Goal: Complete application form

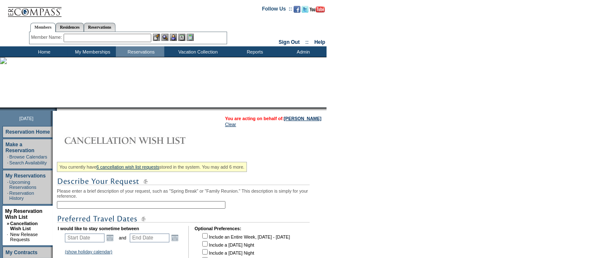
click at [187, 204] on input "text" at bounding box center [141, 205] width 168 height 8
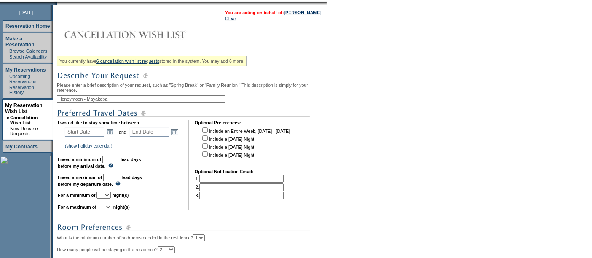
scroll to position [107, 0]
type input "Honeymoon - Mayakoba"
click at [115, 128] on link "Open the calendar popup." at bounding box center [109, 130] width 9 height 9
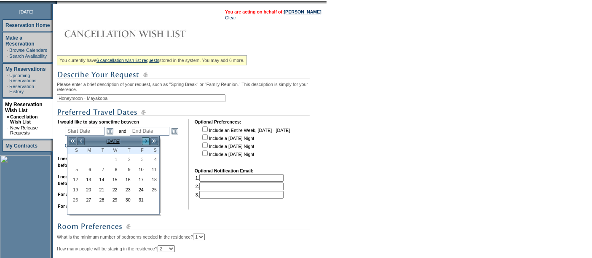
click at [145, 141] on link ">" at bounding box center [145, 141] width 8 height 8
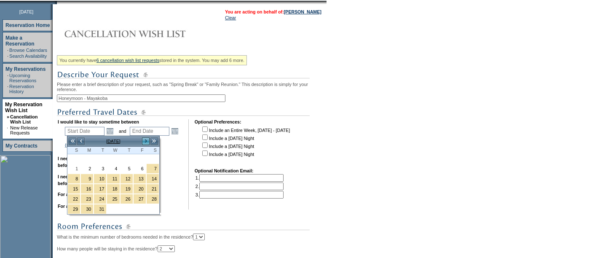
click at [145, 141] on link ">" at bounding box center [145, 141] width 8 height 8
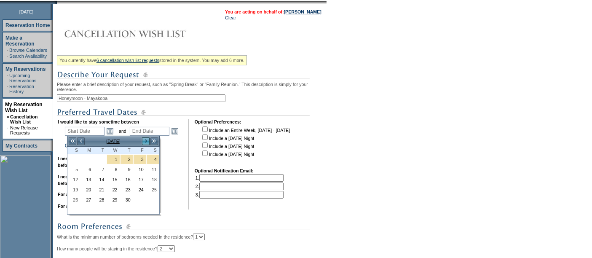
click at [145, 141] on link ">" at bounding box center [145, 141] width 8 height 8
click at [74, 169] on link "3" at bounding box center [74, 169] width 12 height 9
type input "2026-05-03"
type input "2026-05-04"
type input "5/3/2026"
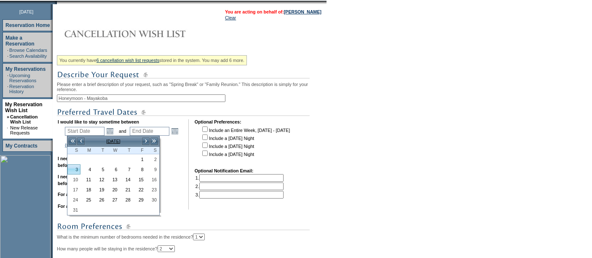
type input "5/4/2026"
type input "216"
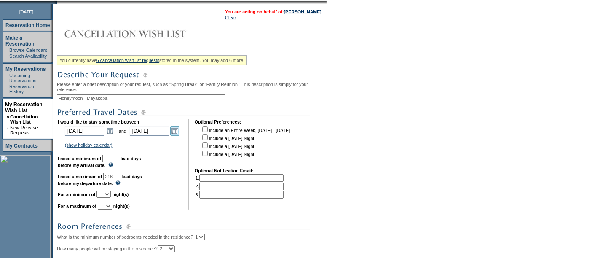
click at [172, 133] on link "Open the calendar popup." at bounding box center [174, 130] width 9 height 9
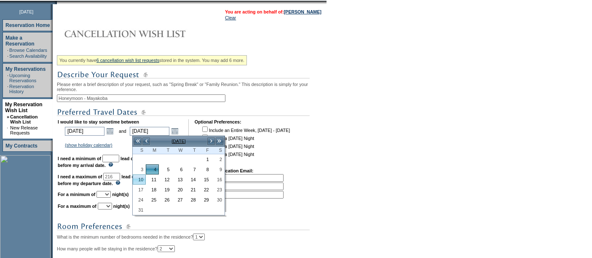
click at [141, 176] on link "10" at bounding box center [139, 179] width 12 height 9
type input "2026-05-10"
type input "5/10/2026"
type input "222"
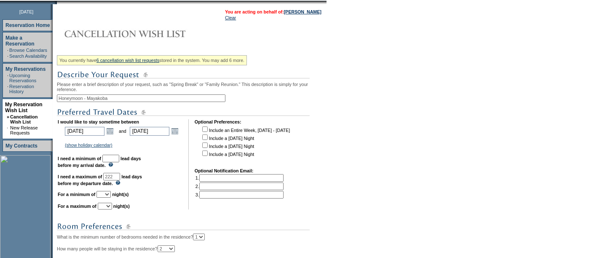
drag, startPoint x: 123, startPoint y: 156, endPoint x: 125, endPoint y: 161, distance: 4.9
click at [119, 156] on input "text" at bounding box center [110, 159] width 17 height 8
type input "30"
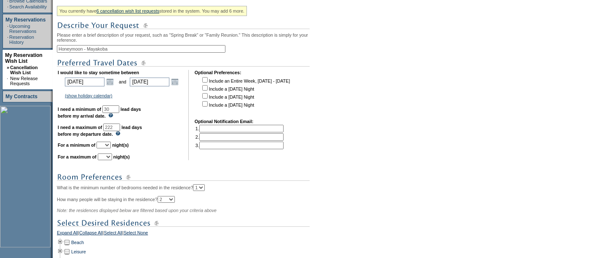
click at [111, 144] on select "1 2 3 4 5 6 7 8 9 10 11 12 13 14" at bounding box center [103, 144] width 14 height 7
select select "6"
click at [107, 141] on select "1 2 3 4 5 6 7 8 9 10 11 12 13 14" at bounding box center [103, 144] width 14 height 7
click at [112, 157] on select "1 2 3 4 5 6 7 8 9 10 11 12 13 14" at bounding box center [105, 156] width 14 height 7
select select "7"
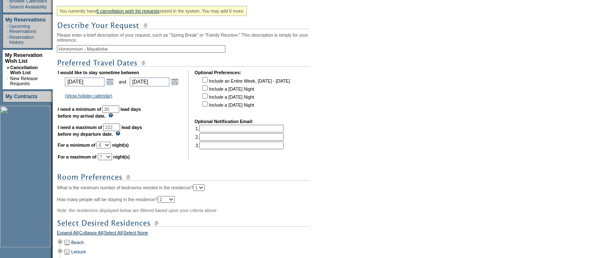
click at [108, 153] on select "1 2 3 4 5 6 7 8 9 10 11 12 13 14" at bounding box center [105, 156] width 14 height 7
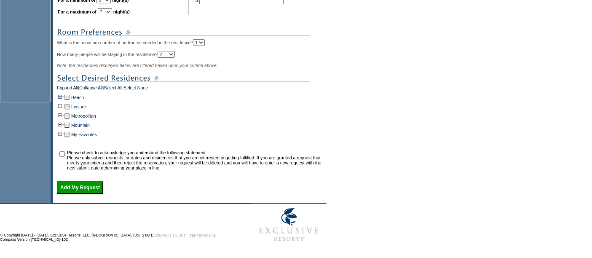
click at [61, 96] on td at bounding box center [60, 97] width 7 height 9
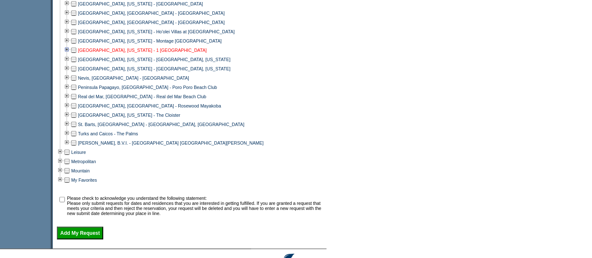
scroll to position [526, 0]
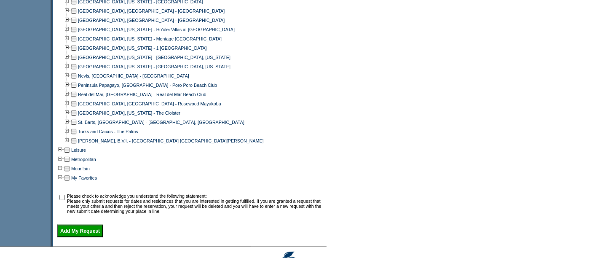
click at [76, 101] on td at bounding box center [73, 103] width 7 height 9
click at [65, 199] on input "checkbox" at bounding box center [61, 197] width 5 height 5
checkbox input "true"
click at [99, 230] on input "Add My Request" at bounding box center [80, 230] width 46 height 13
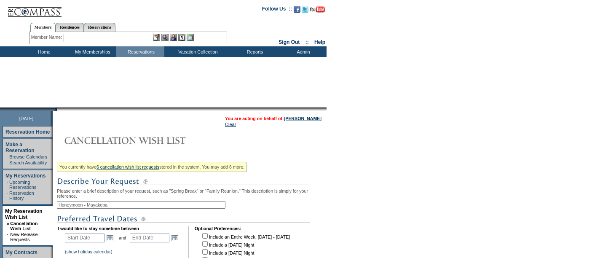
scroll to position [107, 0]
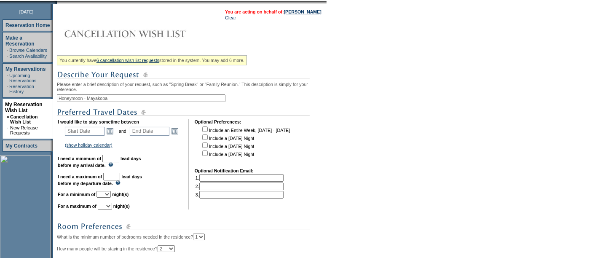
click at [297, 8] on table "You are acting on behalf of: John Del Santo Clear" at bounding box center [273, 14] width 98 height 13
click at [297, 10] on link "[PERSON_NAME]" at bounding box center [302, 11] width 37 height 5
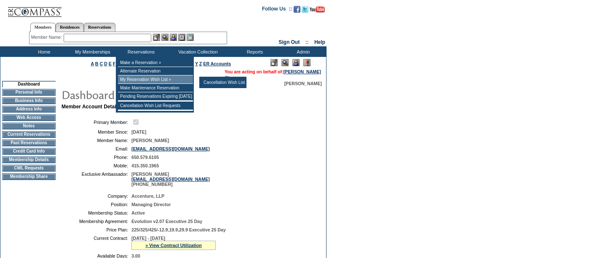
click at [217, 83] on td "Cancellation Wish List" at bounding box center [223, 82] width 44 height 8
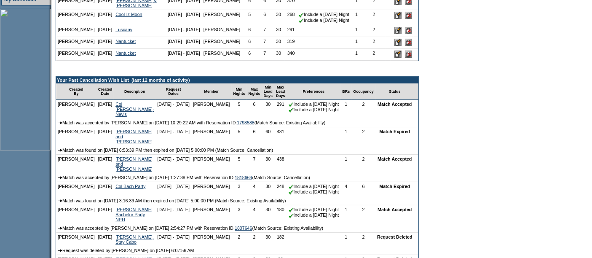
scroll to position [271, 0]
